Goal: Task Accomplishment & Management: Use online tool/utility

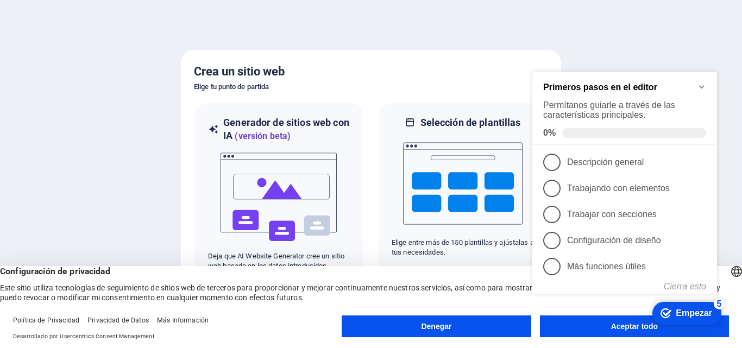
click at [619, 329] on appcues-checklist "Lista de verificación de ayuda contextual presente en la pantalla" at bounding box center [627, 198] width 198 height 267
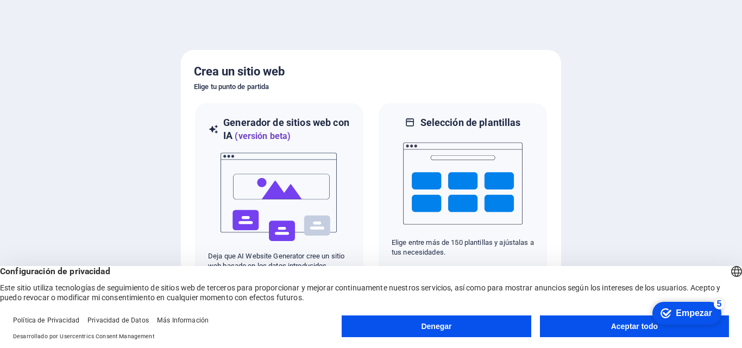
click at [616, 323] on font "Aceptar todo" at bounding box center [634, 326] width 47 height 9
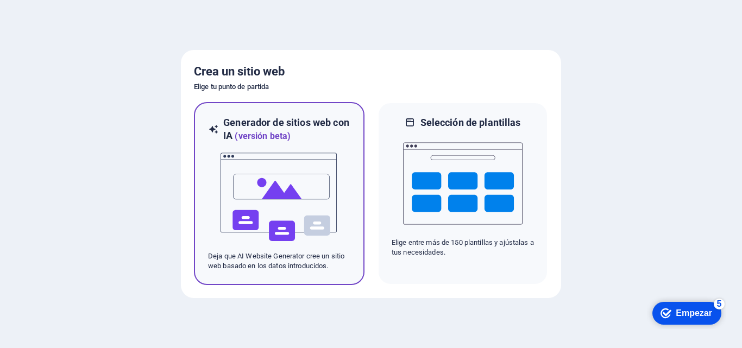
click at [272, 180] on img at bounding box center [278, 197] width 119 height 109
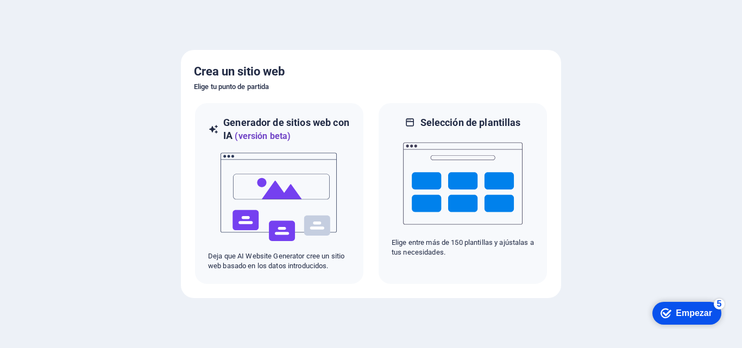
click at [695, 312] on font "Empezar" at bounding box center [694, 313] width 36 height 9
